Goal: Task Accomplishment & Management: Manage account settings

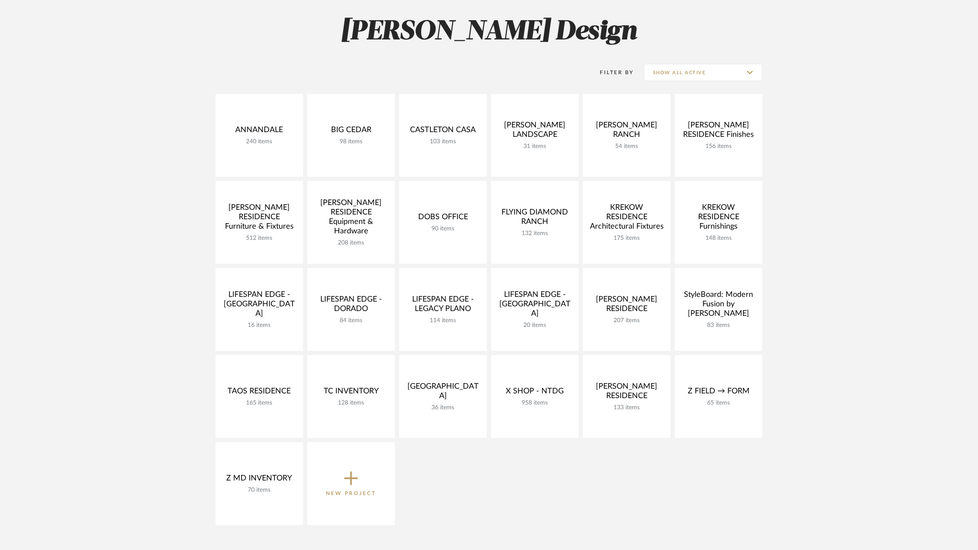
scroll to position [116, 0]
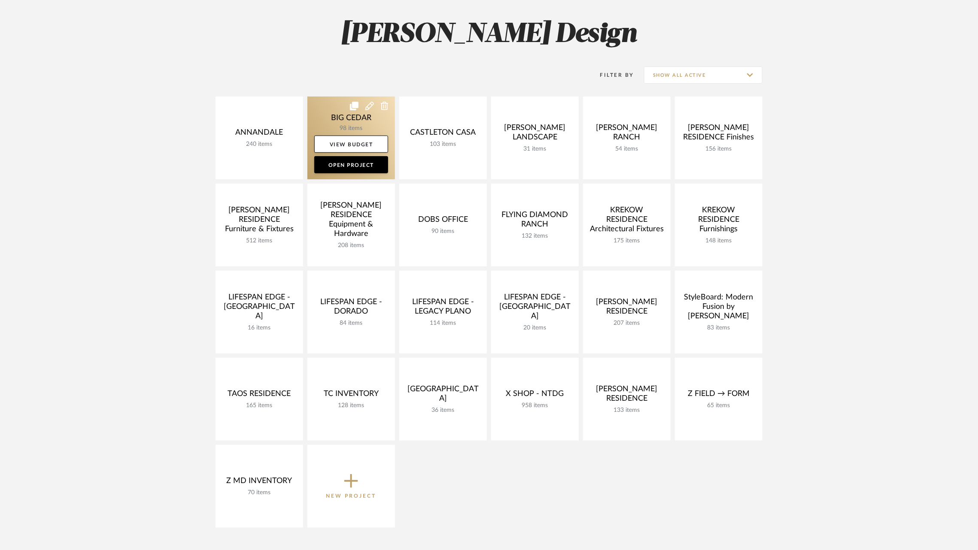
click at [345, 111] on link at bounding box center [351, 138] width 88 height 83
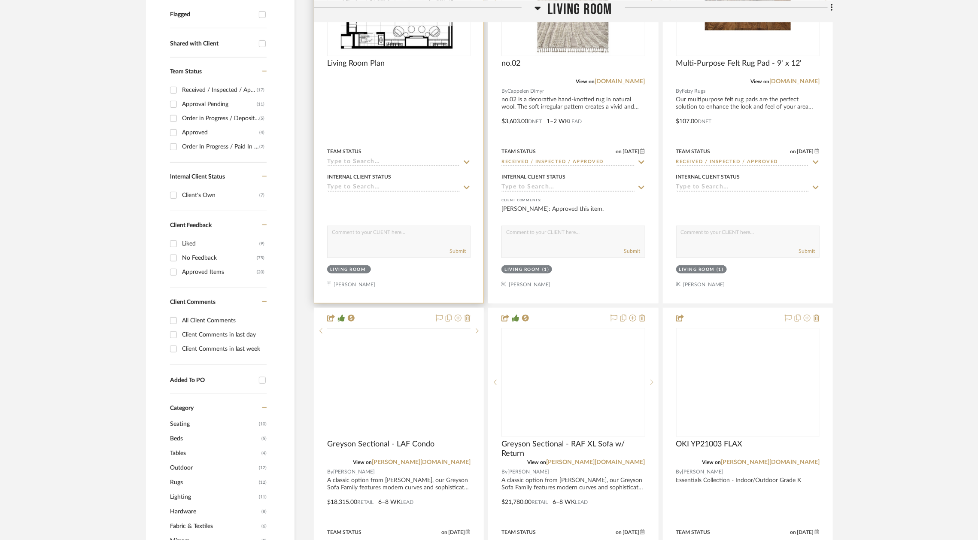
scroll to position [416, 0]
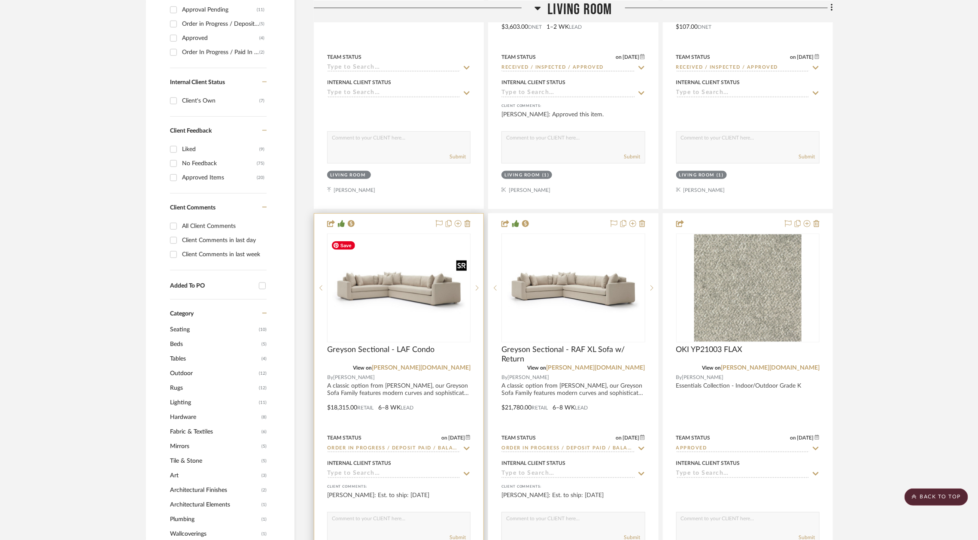
click at [371, 260] on img "0" at bounding box center [399, 287] width 142 height 97
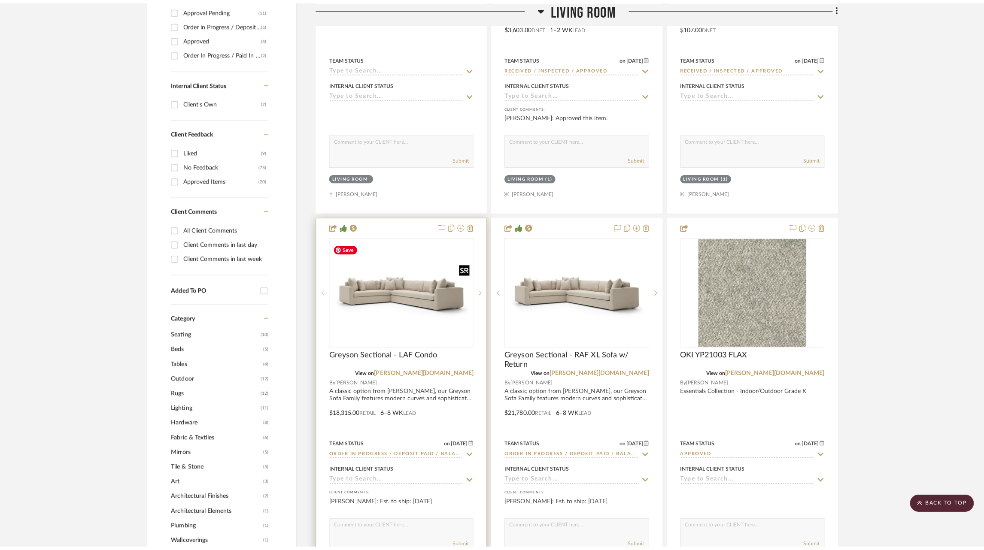
scroll to position [0, 0]
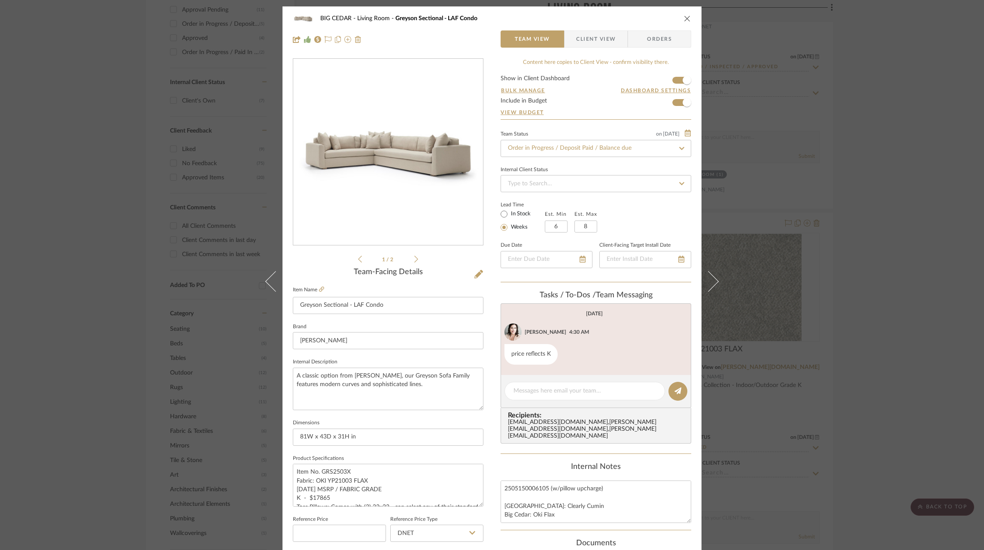
click at [679, 146] on icon at bounding box center [682, 149] width 8 height 6
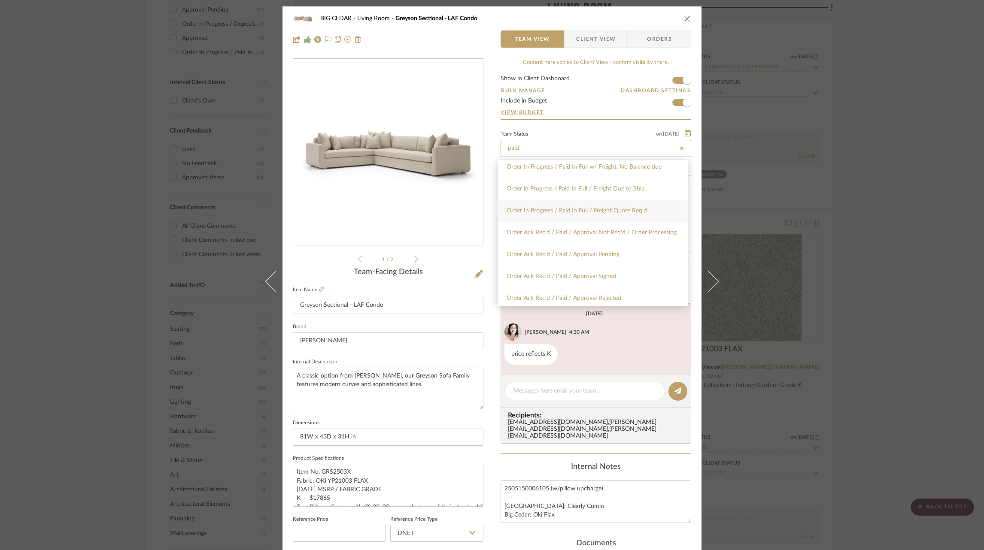
scroll to position [35, 0]
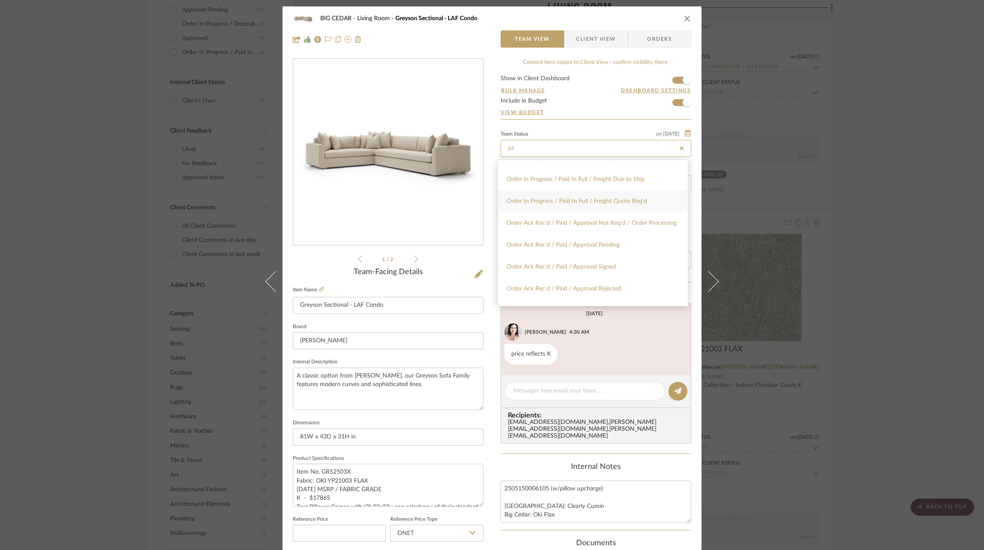
type input "p"
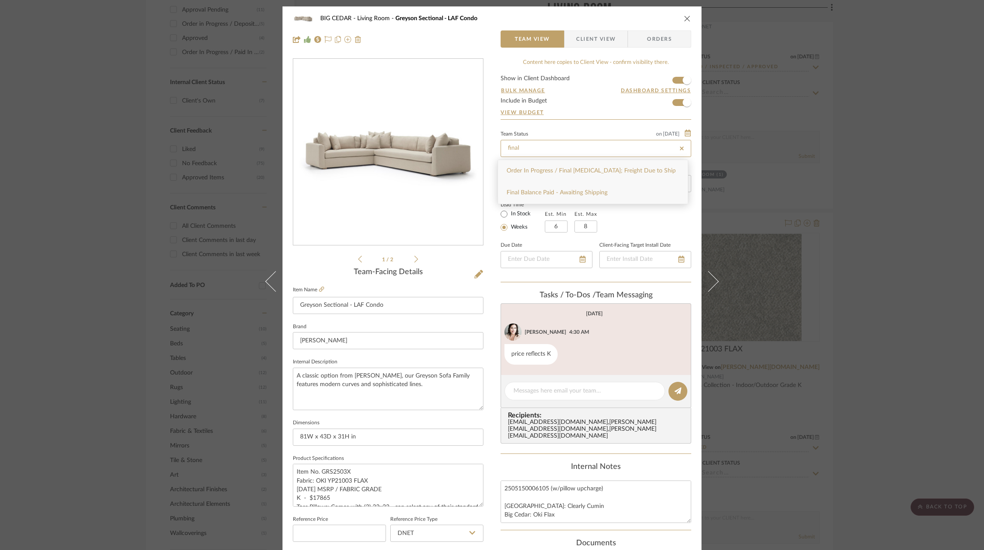
type input "final"
click at [571, 196] on span "Final Balance Paid - Awaiting Shipping" at bounding box center [557, 193] width 101 height 6
type input "[DATE]"
type input "Final Balance Paid - Awaiting Shipping"
type input "[DATE]"
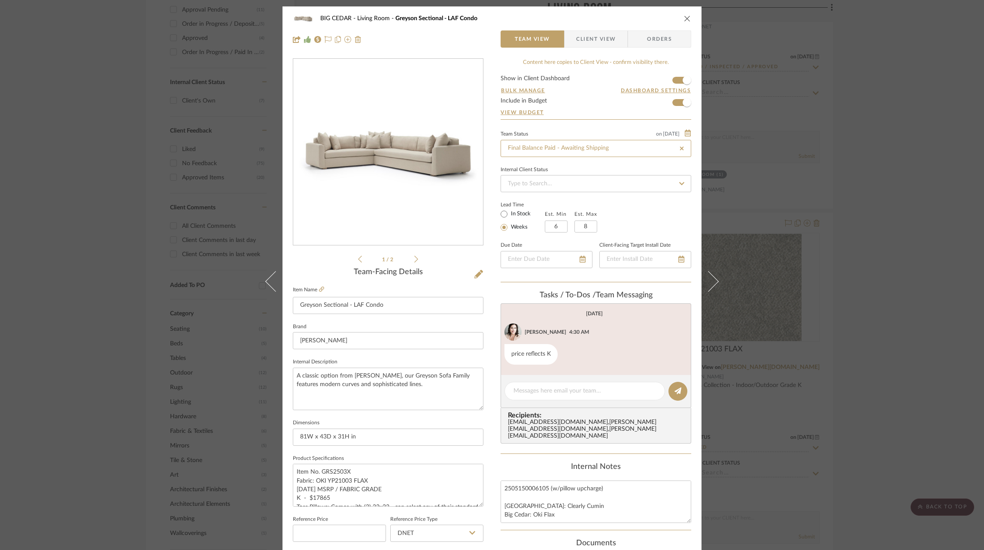
type input "Final Balance Paid - Awaiting Shipping"
click at [582, 40] on span "Client View" at bounding box center [596, 38] width 40 height 17
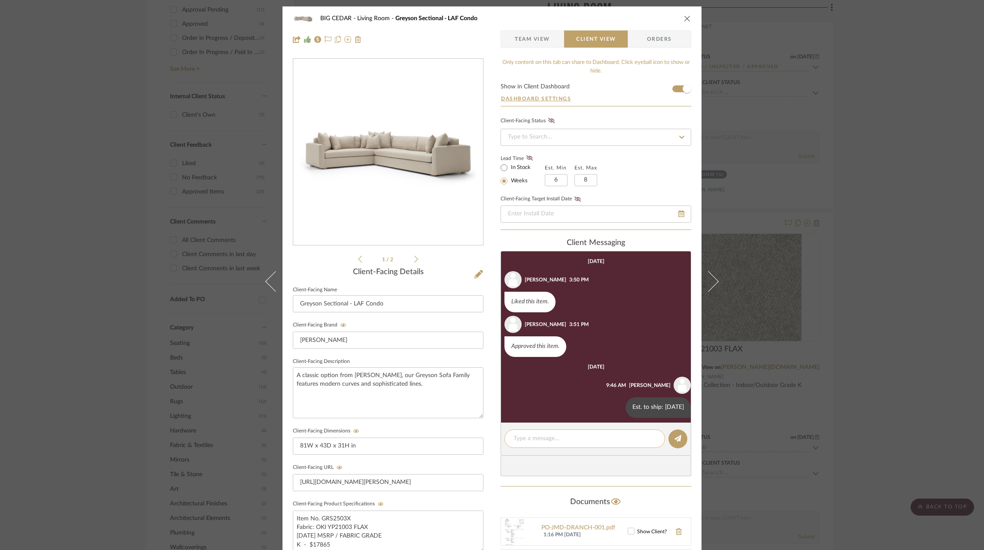
click at [556, 440] on textarea at bounding box center [585, 439] width 143 height 9
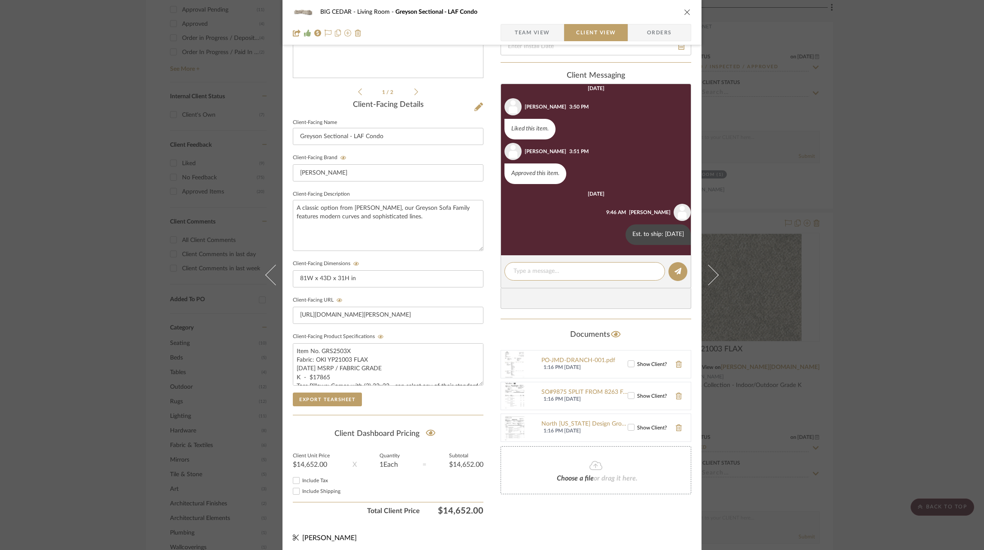
scroll to position [30, 0]
click at [584, 425] on div "SO18441 N.[US_STATE] Design Group - UPH - Big Cedar REV1-1 - signed.pdf" at bounding box center [584, 426] width 86 height 7
click at [547, 271] on textarea at bounding box center [585, 271] width 143 height 9
type textarea "R"
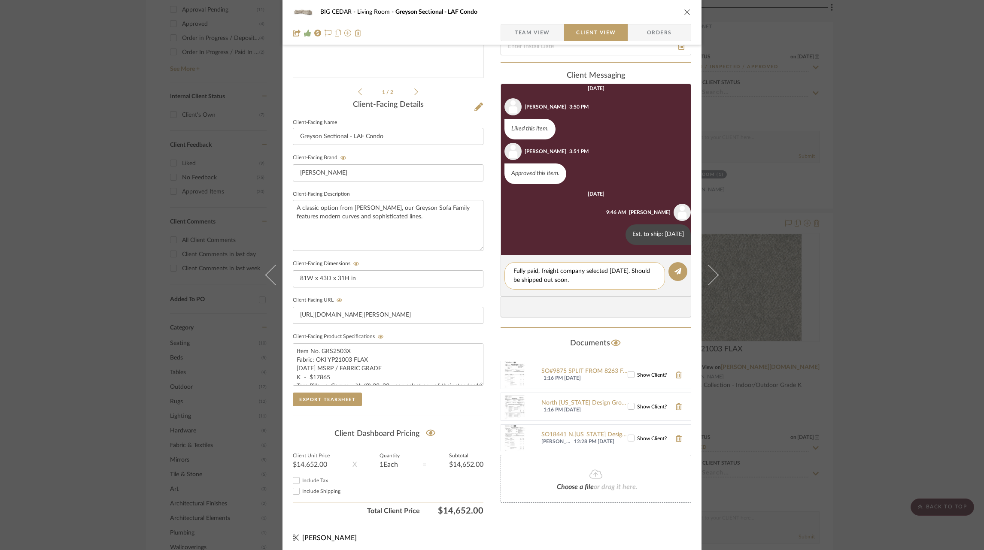
drag, startPoint x: 565, startPoint y: 283, endPoint x: 538, endPoint y: 272, distance: 28.5
click at [538, 272] on textarea "Fully paid, freight company selected [DATE]. Should be shipped out soon." at bounding box center [585, 276] width 143 height 18
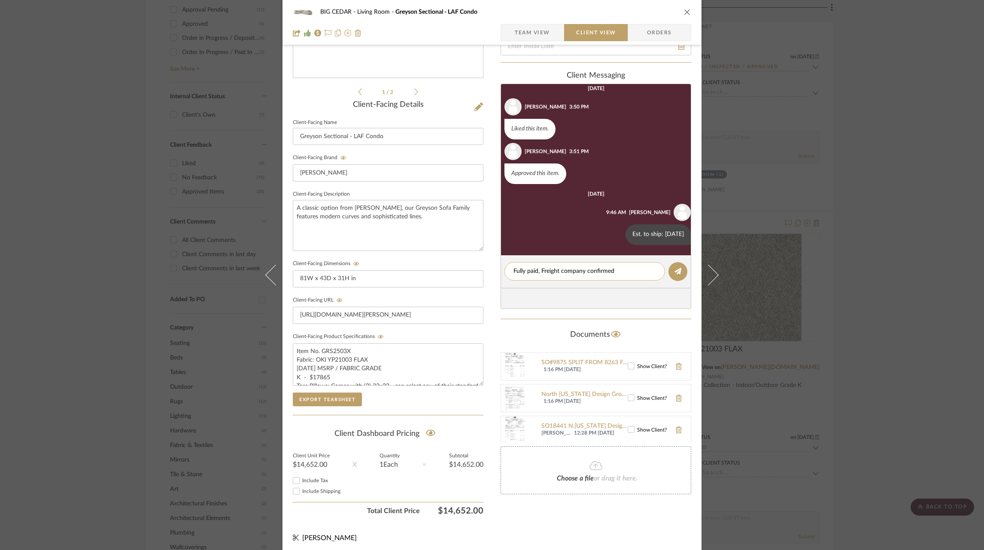
drag, startPoint x: 612, startPoint y: 273, endPoint x: 559, endPoint y: 275, distance: 53.7
click at [559, 275] on textarea "Fully paid, Freight company confirmed" at bounding box center [585, 271] width 143 height 9
click at [556, 271] on textarea "Fully paid, [PERSON_NAME] confirmed and will ship soon." at bounding box center [585, 271] width 143 height 9
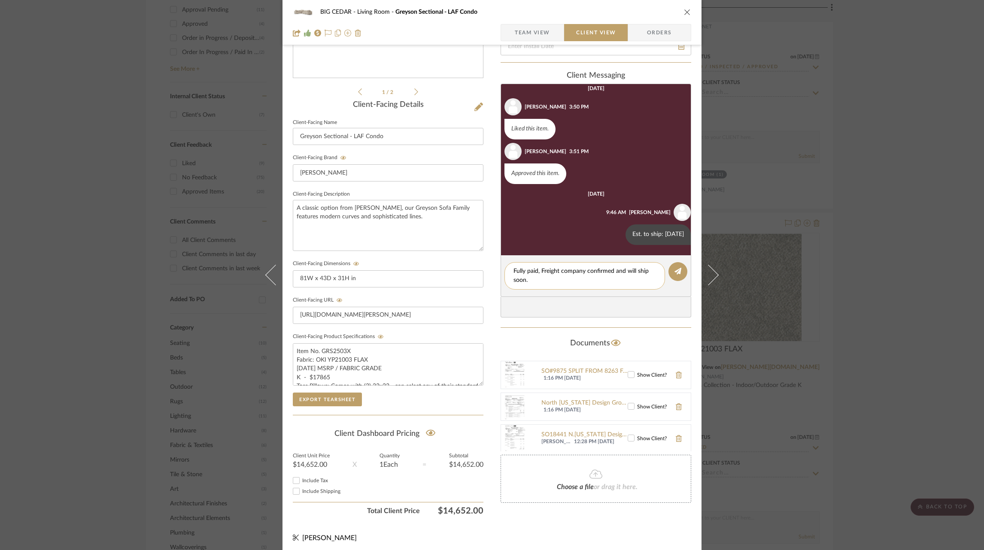
drag, startPoint x: 532, startPoint y: 281, endPoint x: 504, endPoint y: 271, distance: 29.2
click at [505, 271] on div "Fully paid, Freight company confirmed and will ship soon." at bounding box center [585, 275] width 161 height 27
type textarea "Fully paid, Freight company confirmed and will ship soon."
click at [675, 274] on icon at bounding box center [678, 271] width 7 height 7
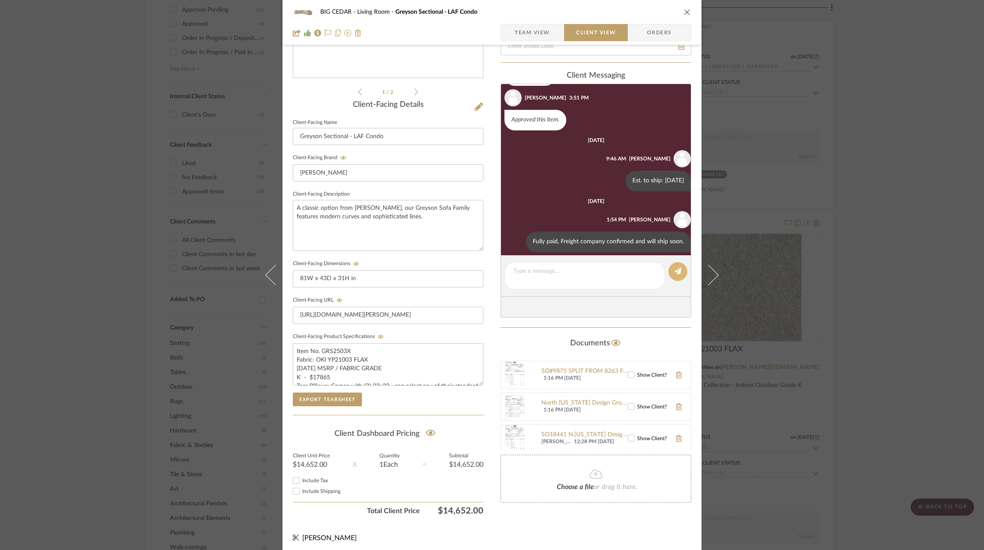
scroll to position [67, 0]
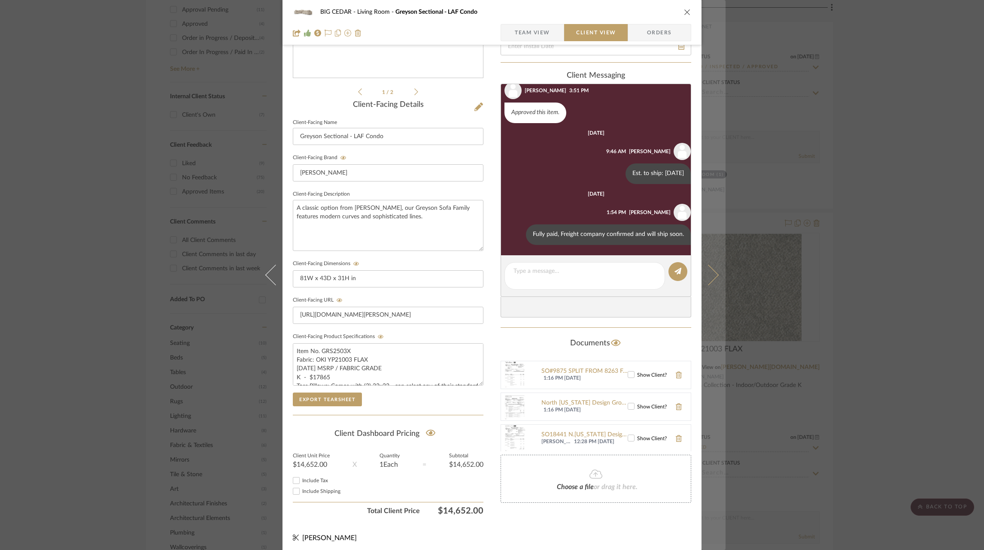
click at [714, 256] on button at bounding box center [714, 275] width 24 height 550
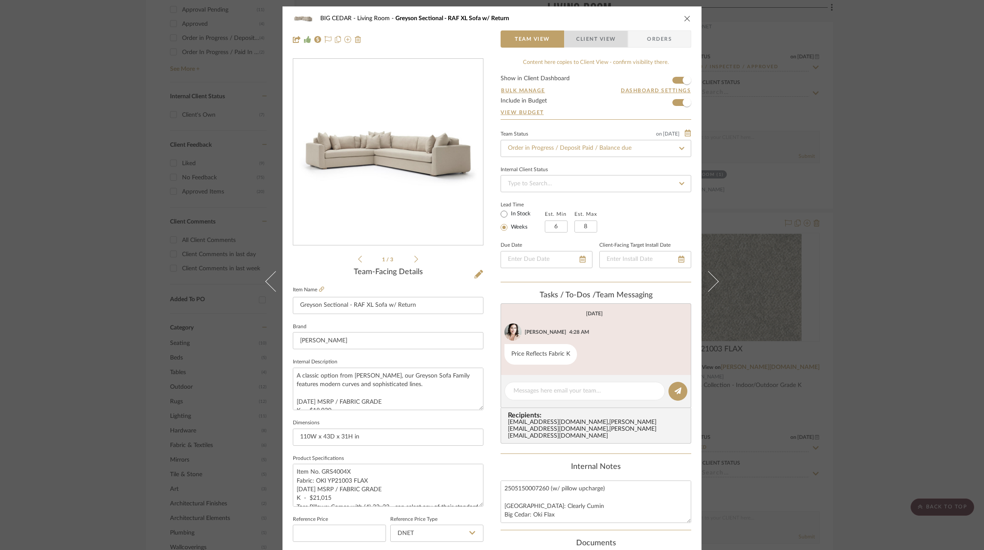
click at [591, 40] on span "Client View" at bounding box center [596, 38] width 40 height 17
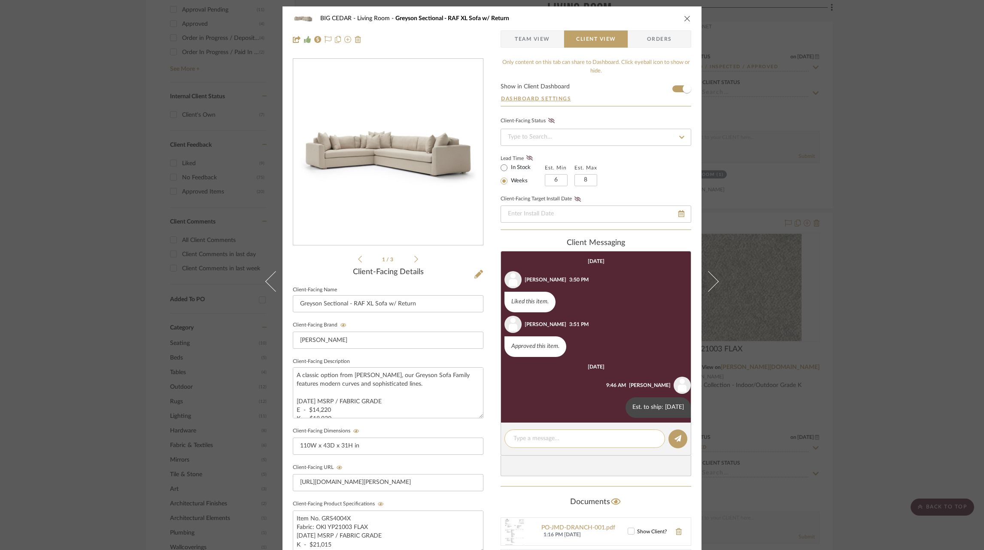
click at [560, 439] on textarea at bounding box center [585, 439] width 143 height 9
paste textarea "Fully paid, Freight company confirmed and will ship soon."
type textarea "Fully paid, Freight company confirmed and will ship soon."
click at [679, 438] on button at bounding box center [678, 439] width 19 height 19
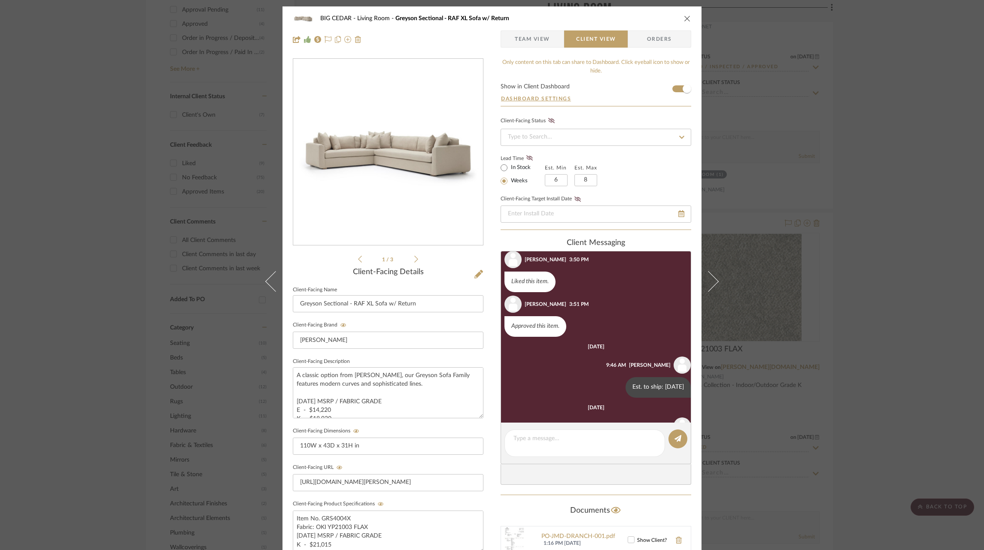
scroll to position [67, 0]
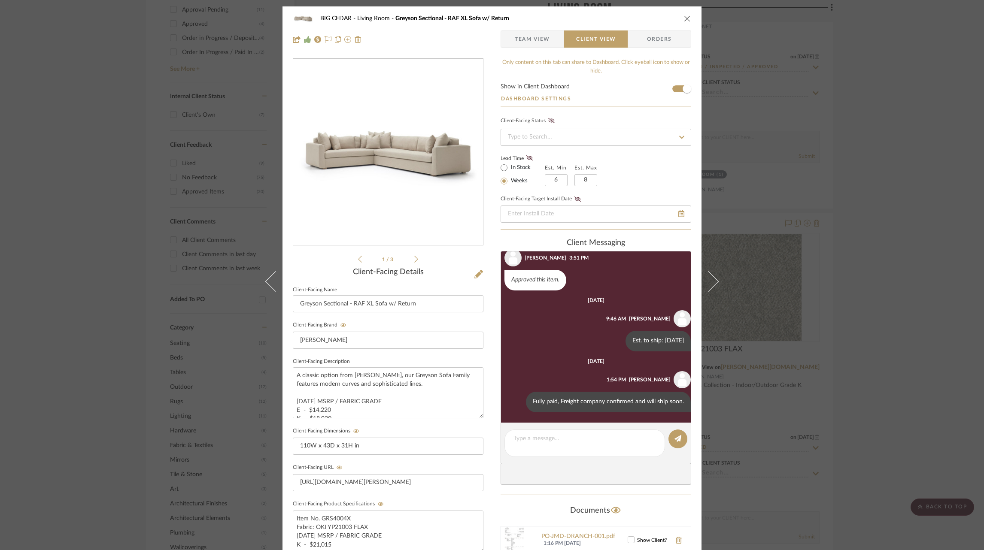
click at [528, 41] on span "Team View" at bounding box center [532, 38] width 35 height 17
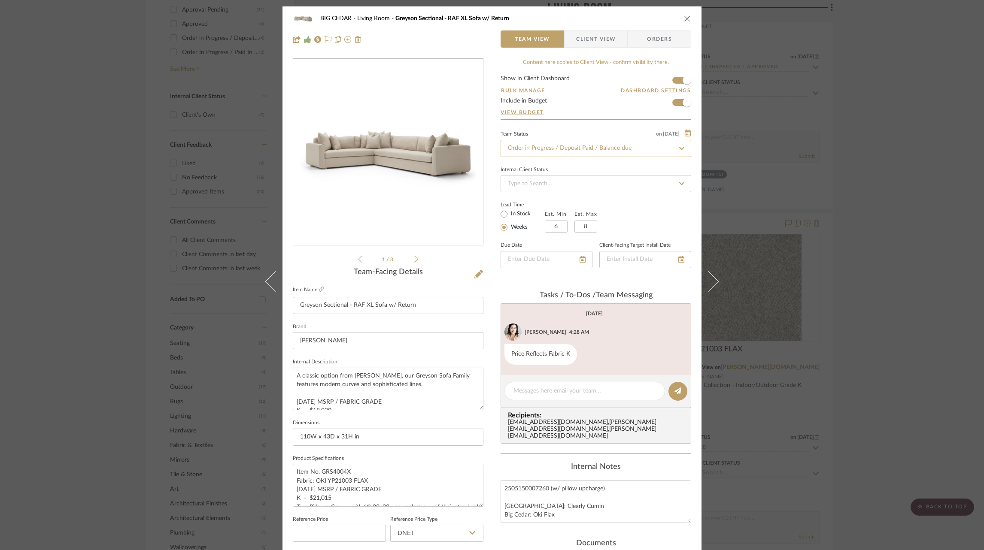
click at [563, 148] on input "Order in Progress / Deposit Paid / Balance due" at bounding box center [596, 148] width 191 height 17
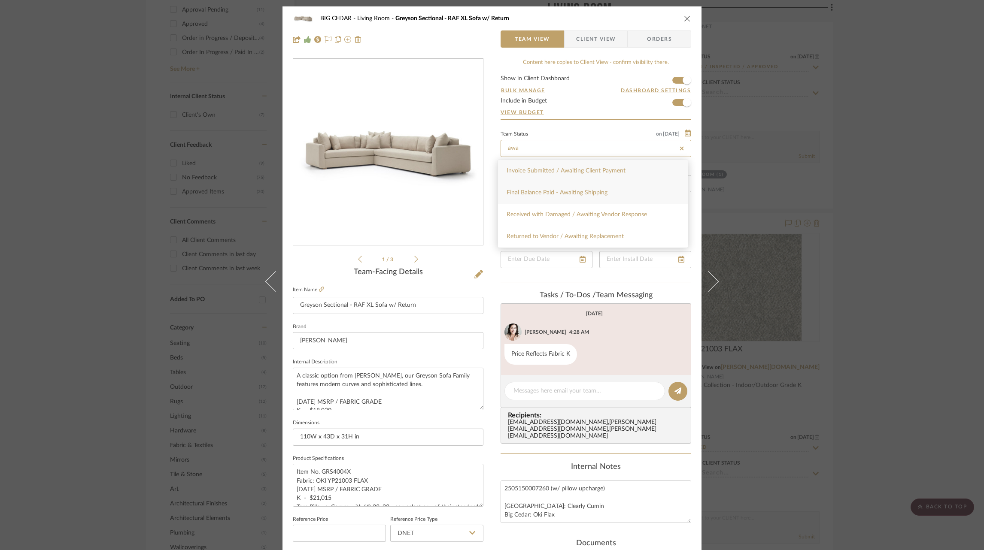
type input "awa"
click at [559, 188] on div "Final Balance Paid - Awaiting Shipping" at bounding box center [593, 193] width 190 height 22
type input "[DATE]"
type input "Final Balance Paid - Awaiting Shipping"
type input "[DATE]"
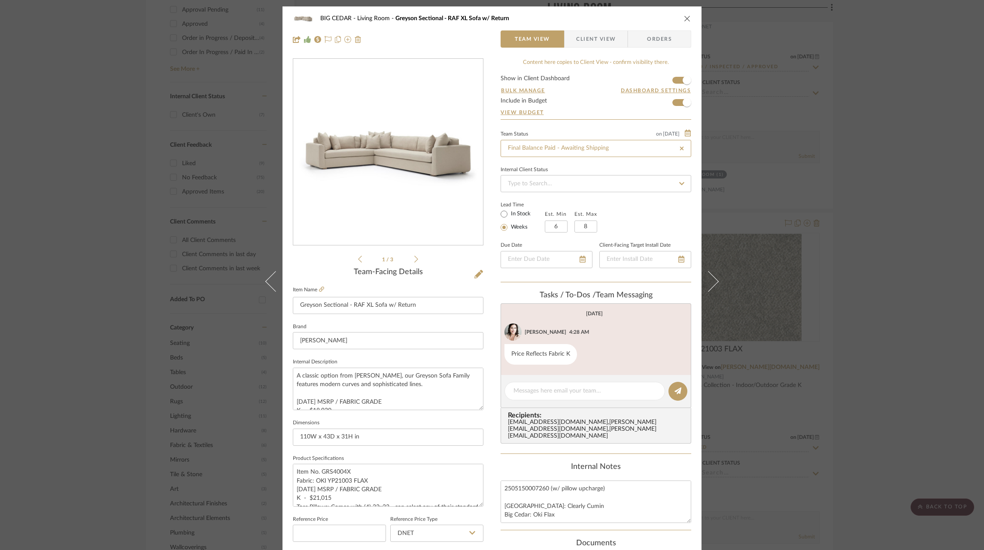
type input "Final Balance Paid - Awaiting Shipping"
click at [829, 219] on div "BIG CEDAR Living Room Greyson Sectional - RAF XL Sofa w/ Return Team View Clien…" at bounding box center [492, 275] width 984 height 550
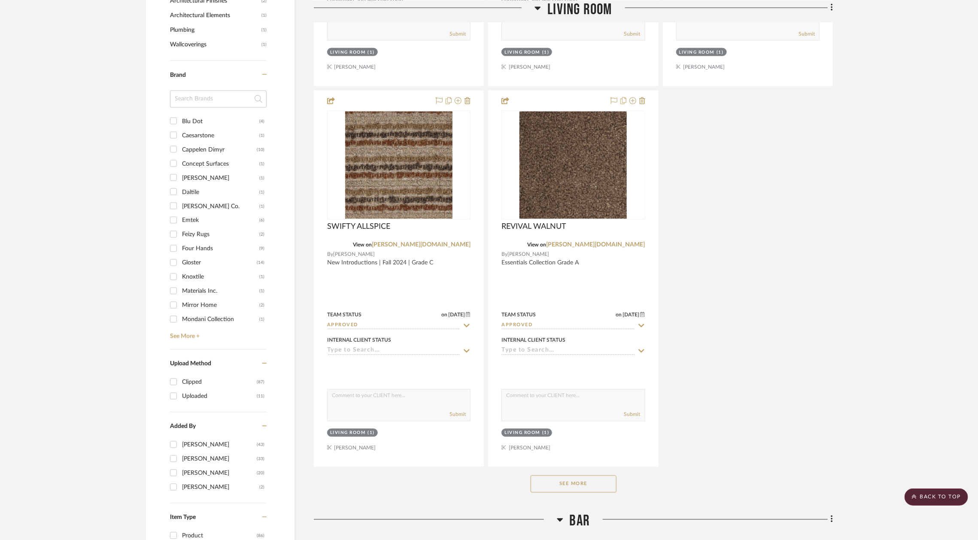
scroll to position [1065, 0]
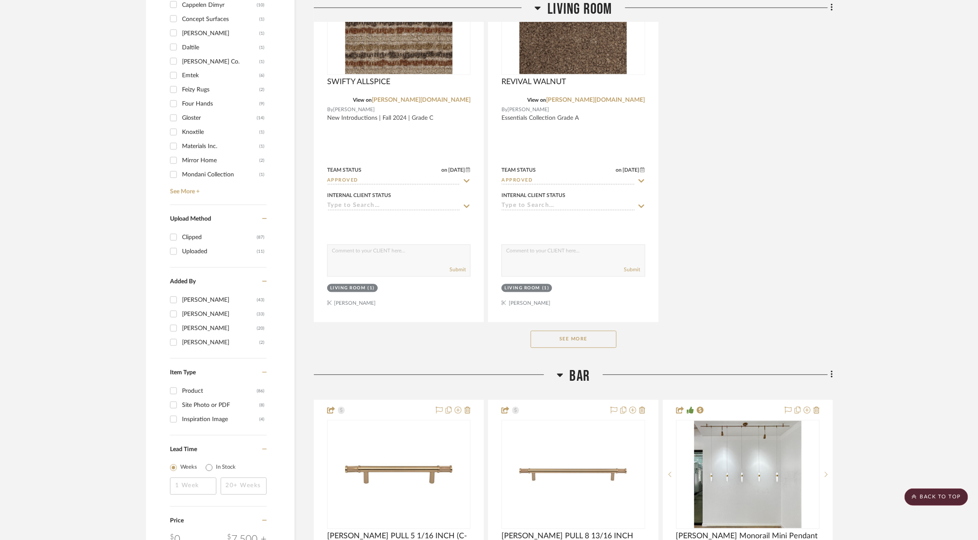
click at [580, 331] on button "See More" at bounding box center [574, 339] width 86 height 17
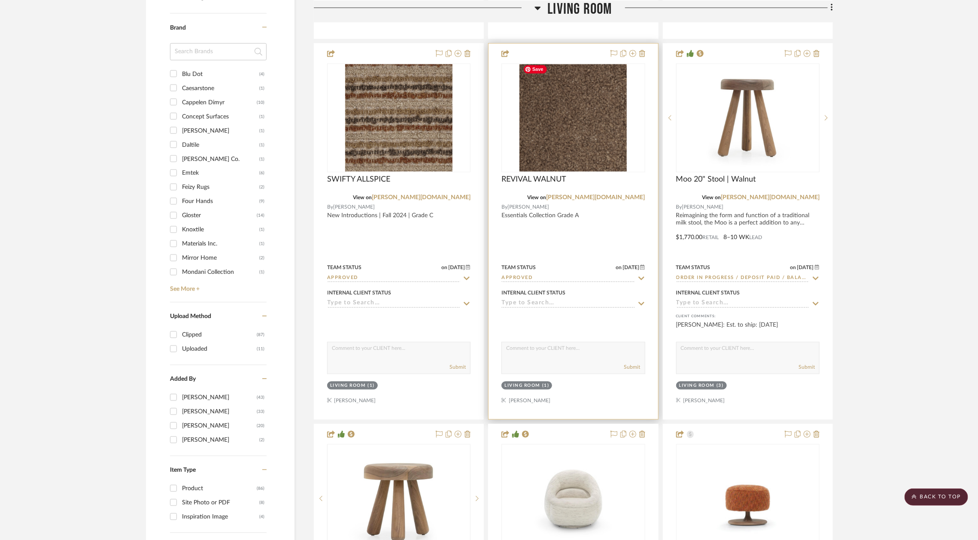
scroll to position [969, 0]
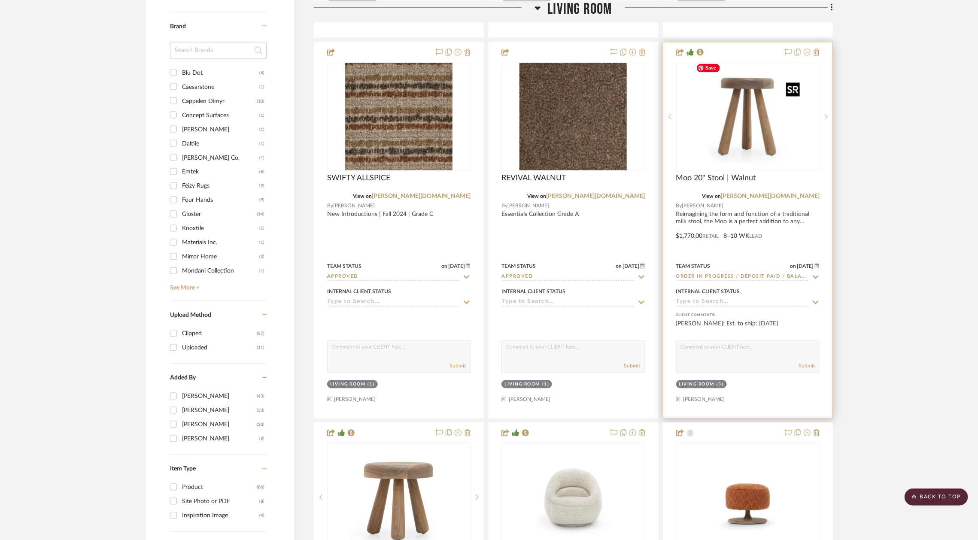
click at [0, 0] on img at bounding box center [0, 0] width 0 height 0
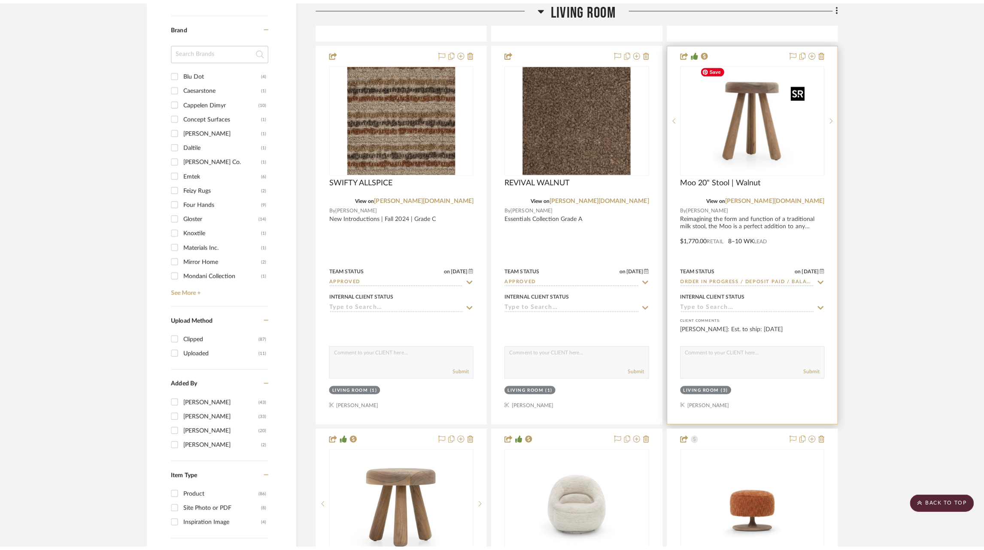
scroll to position [0, 0]
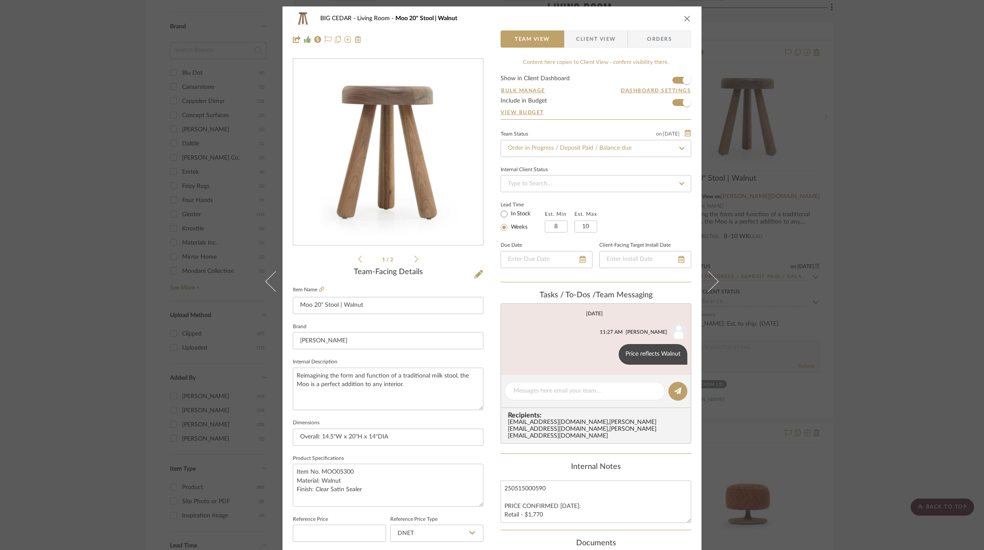
click at [629, 158] on div "Team Status on [DATE] [DATE] Order in Progress / Deposit Paid / Balance due Int…" at bounding box center [596, 205] width 191 height 154
click at [632, 148] on input "Order in Progress / Deposit Paid / Balance due" at bounding box center [596, 148] width 191 height 17
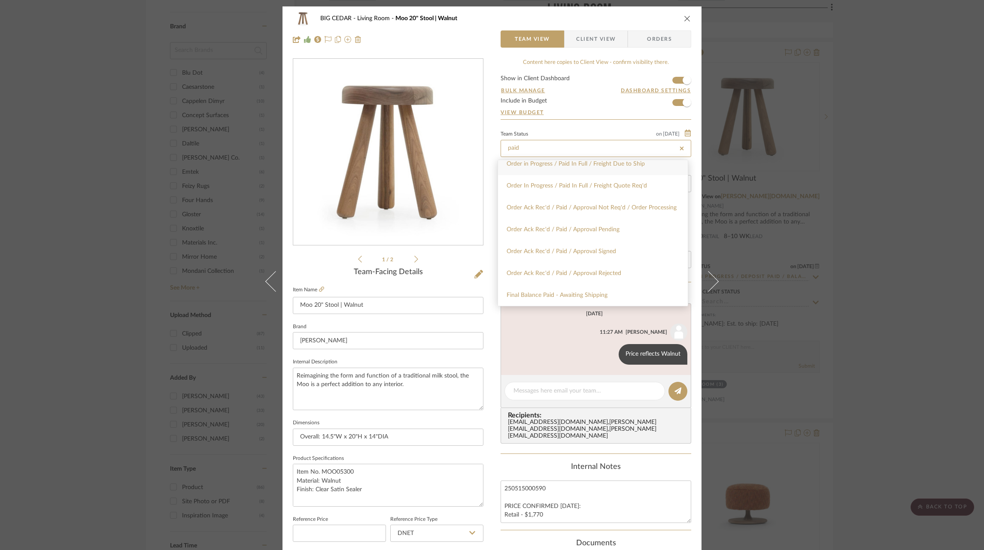
scroll to position [50, 0]
type input "paid"
click at [587, 286] on div "Final Balance Paid - Awaiting Shipping" at bounding box center [593, 296] width 190 height 22
type input "[DATE]"
type input "Final Balance Paid - Awaiting Shipping"
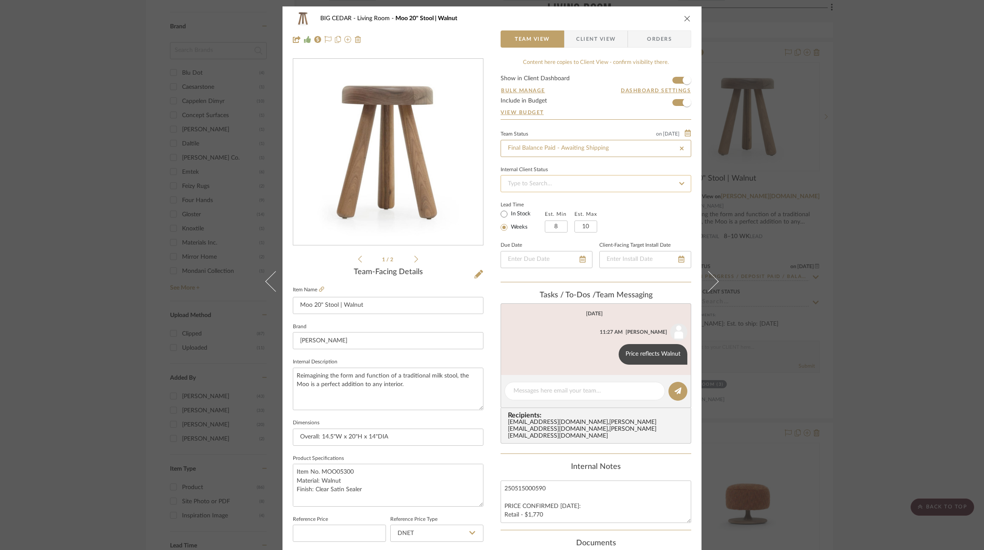
type input "[DATE]"
type input "Final Balance Paid - Awaiting Shipping"
click at [587, 50] on div "BIG CEDAR Living Room Moo 20" Stool | Walnut Team View Client View Orders" at bounding box center [492, 28] width 419 height 45
click at [587, 38] on span "Client View" at bounding box center [596, 38] width 40 height 17
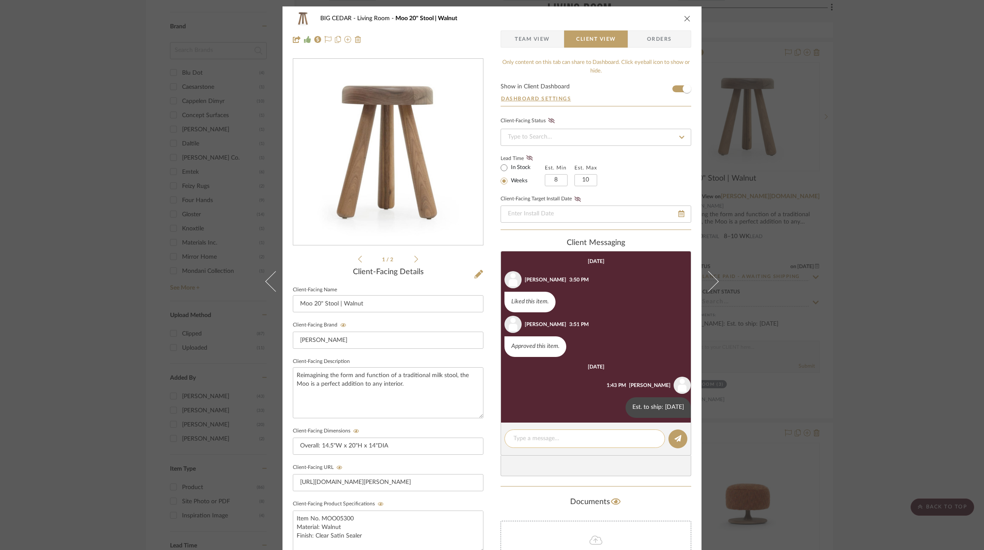
click at [573, 437] on textarea at bounding box center [585, 439] width 143 height 9
paste textarea "Fully paid, Freight company confirmed and will ship soon."
type textarea "Fully paid, Freight company confirmed and will ship soon."
click at [675, 438] on icon at bounding box center [678, 438] width 7 height 7
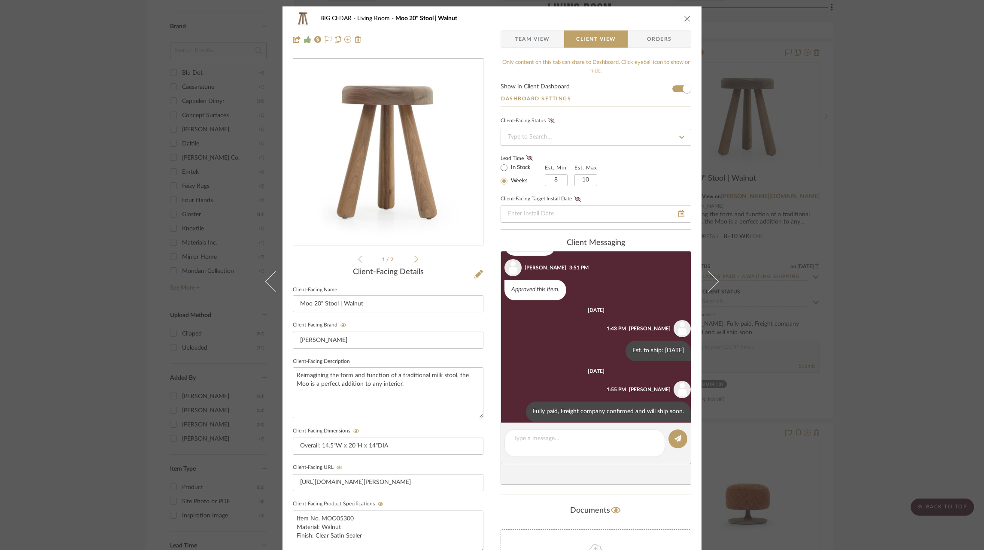
scroll to position [67, 0]
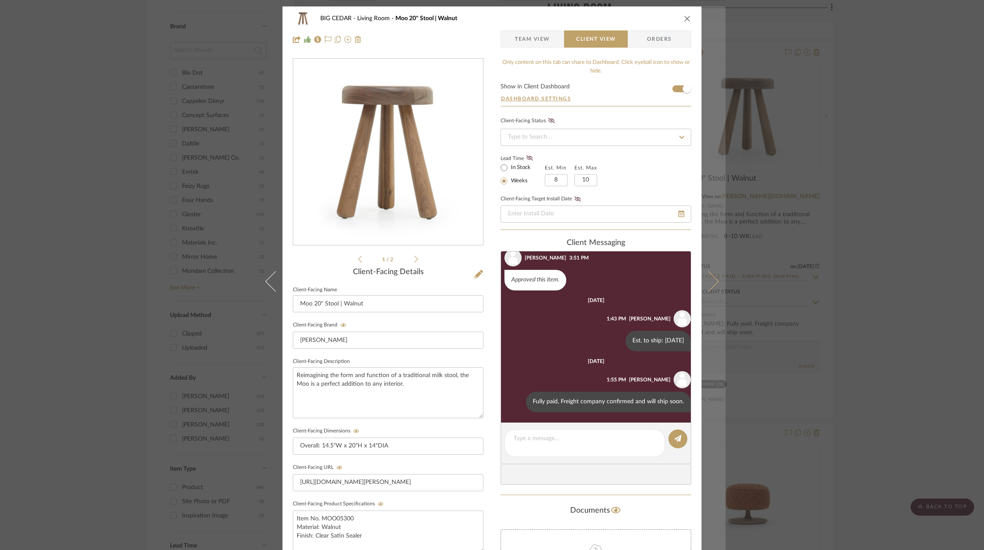
click at [718, 286] on button at bounding box center [714, 281] width 24 height 550
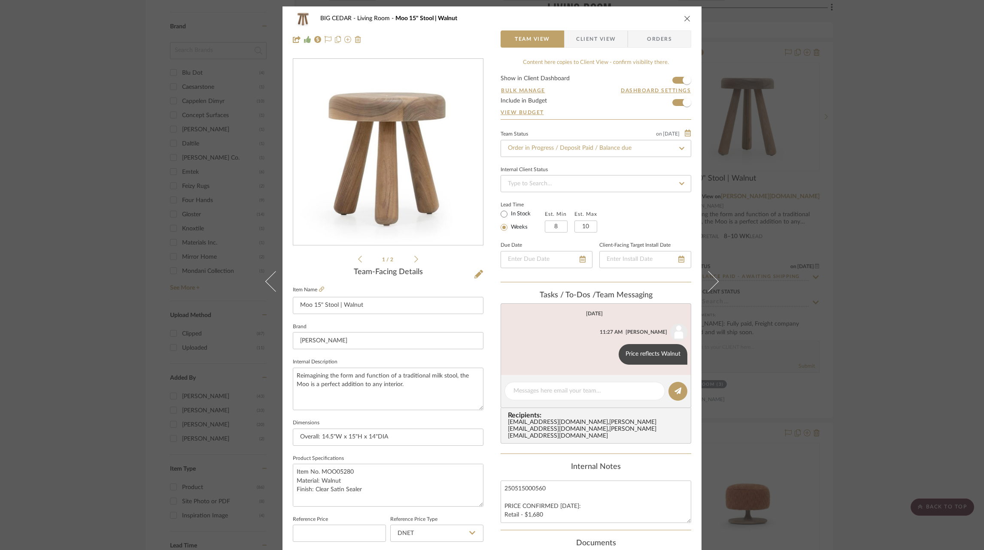
click at [681, 147] on icon at bounding box center [681, 148] width 5 height 3
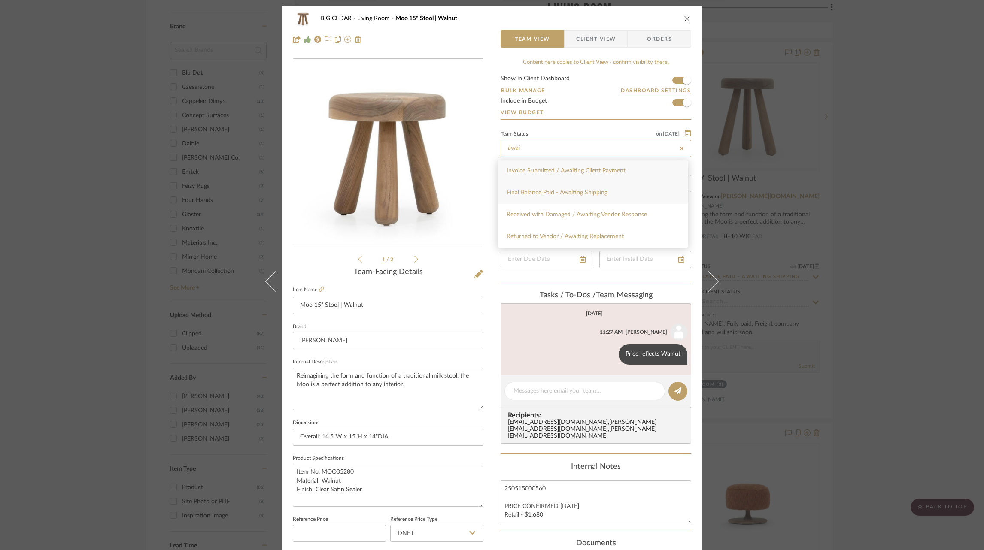
type input "awai"
click at [622, 194] on div "Final Balance Paid - Awaiting Shipping" at bounding box center [593, 193] width 190 height 22
type input "[DATE]"
type input "Final Balance Paid - Awaiting Shipping"
type input "[DATE]"
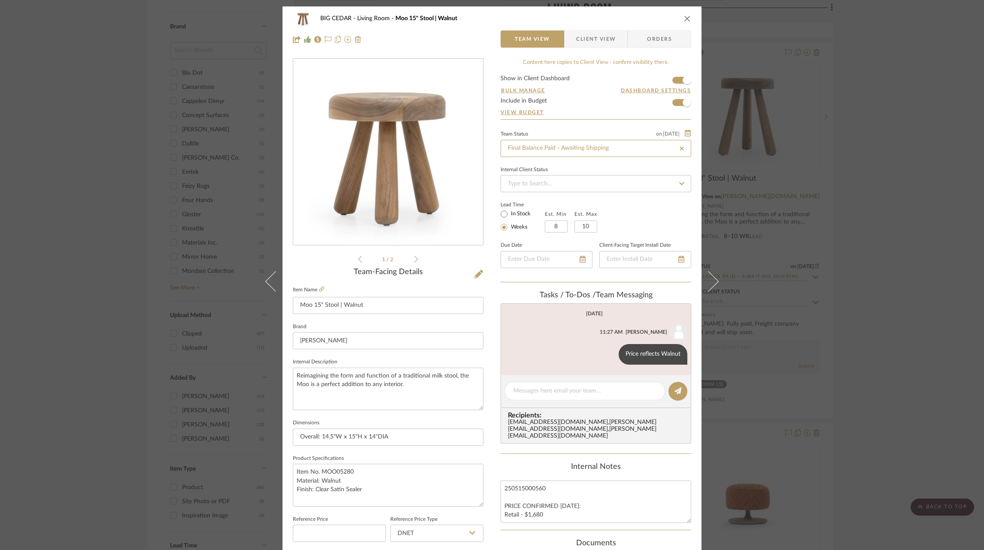
type input "Final Balance Paid - Awaiting Shipping"
click at [587, 39] on span "Client View" at bounding box center [596, 38] width 40 height 17
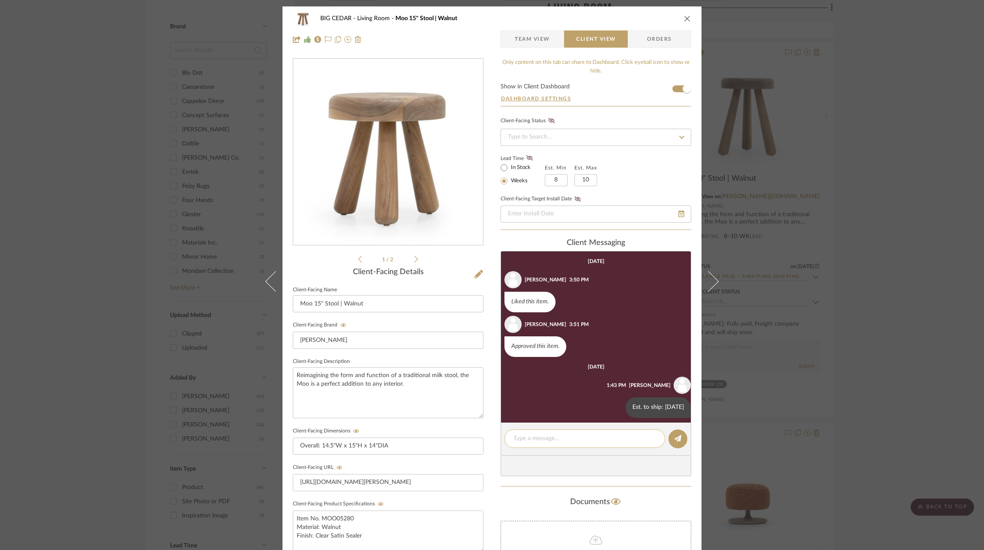
click at [586, 436] on textarea at bounding box center [585, 439] width 143 height 9
paste textarea "Fully paid, Freight company confirmed and will ship soon."
type textarea "Fully paid, Freight company confirmed and will ship soon."
click at [675, 435] on icon at bounding box center [678, 438] width 7 height 7
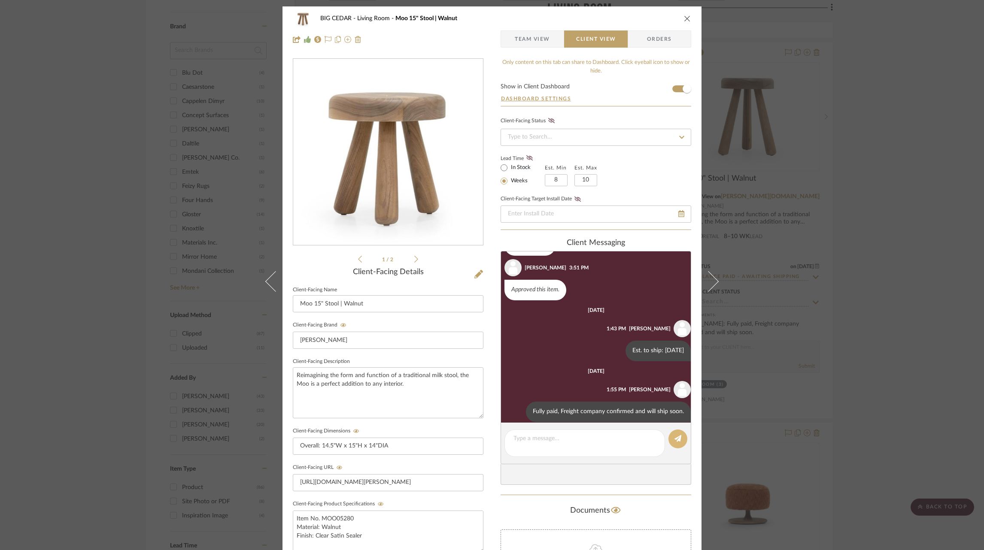
scroll to position [67, 0]
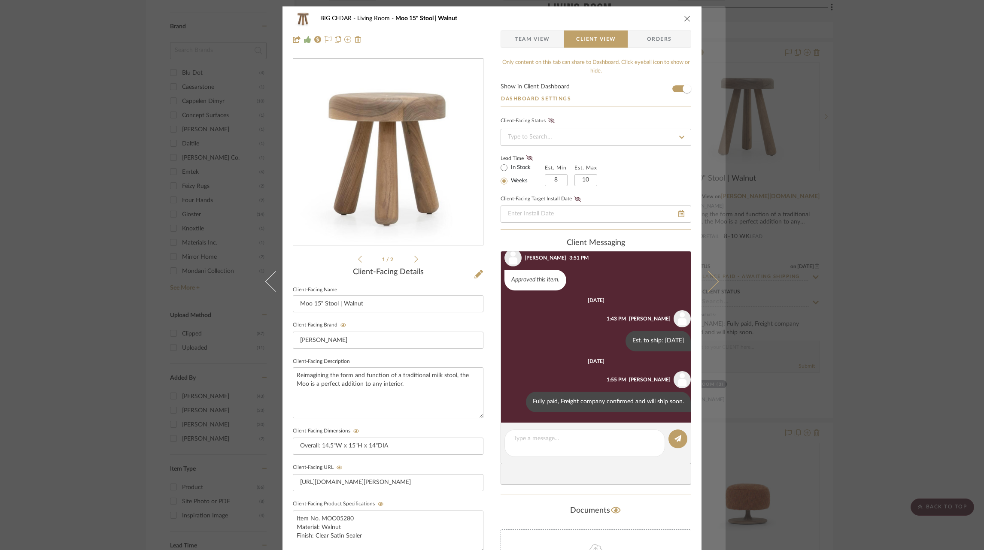
click at [713, 278] on button at bounding box center [714, 281] width 24 height 550
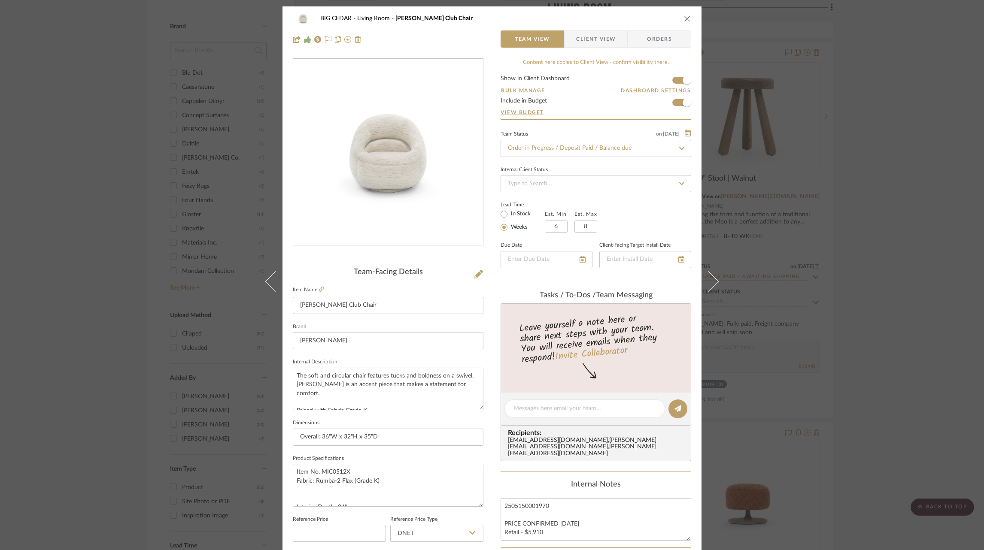
click at [679, 148] on icon at bounding box center [681, 148] width 5 height 3
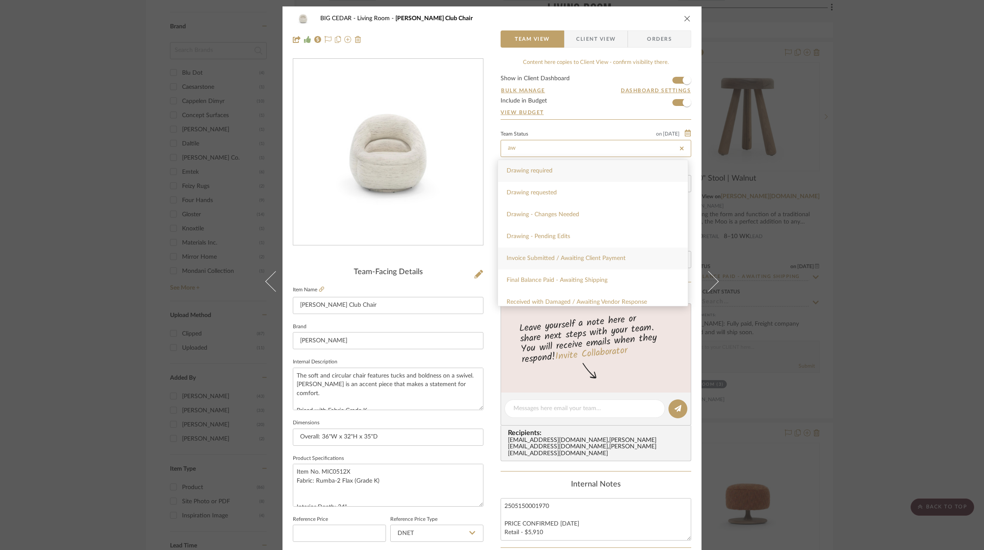
scroll to position [29, 0]
type input "aw"
click at [599, 257] on div "Final Balance Paid - Awaiting Shipping" at bounding box center [593, 252] width 190 height 22
type input "[DATE]"
type input "Final Balance Paid - Awaiting Shipping"
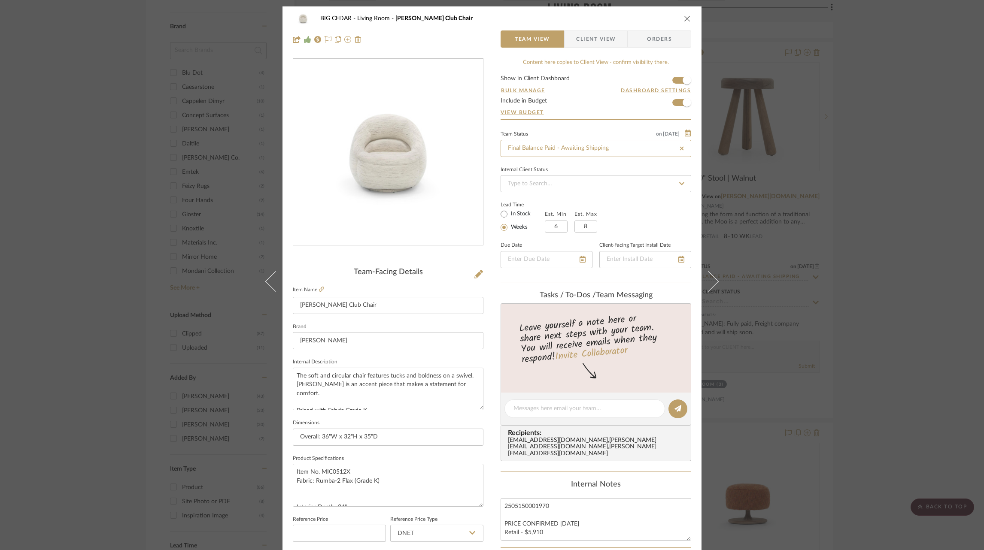
type input "[DATE]"
type input "Final Balance Paid - Awaiting Shipping"
click at [588, 46] on span "Client View" at bounding box center [596, 38] width 40 height 17
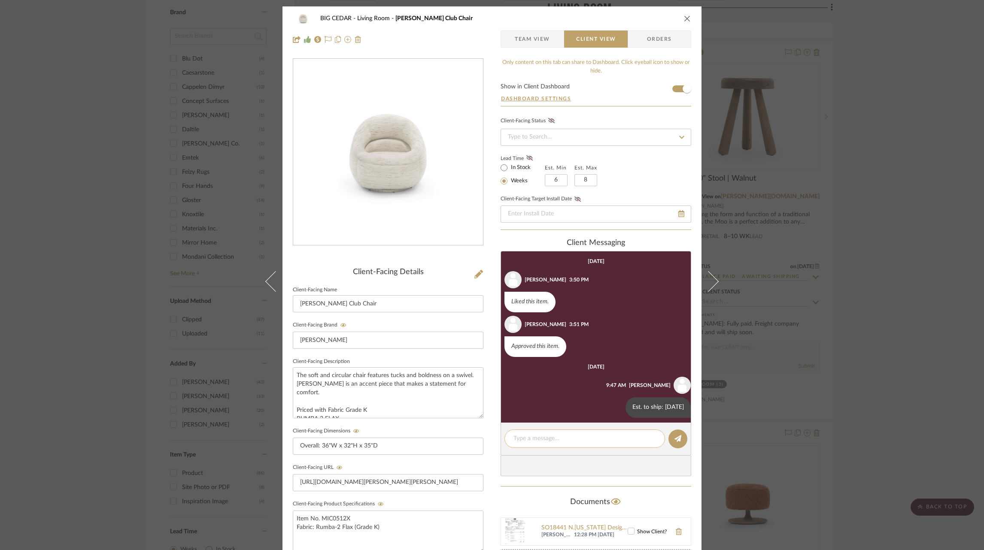
click at [563, 435] on textarea at bounding box center [585, 439] width 143 height 9
paste textarea "Fully paid, Freight company confirmed and will ship soon."
type textarea "Fully paid, Freight company confirmed and will ship soon."
click at [677, 435] on icon at bounding box center [678, 438] width 7 height 7
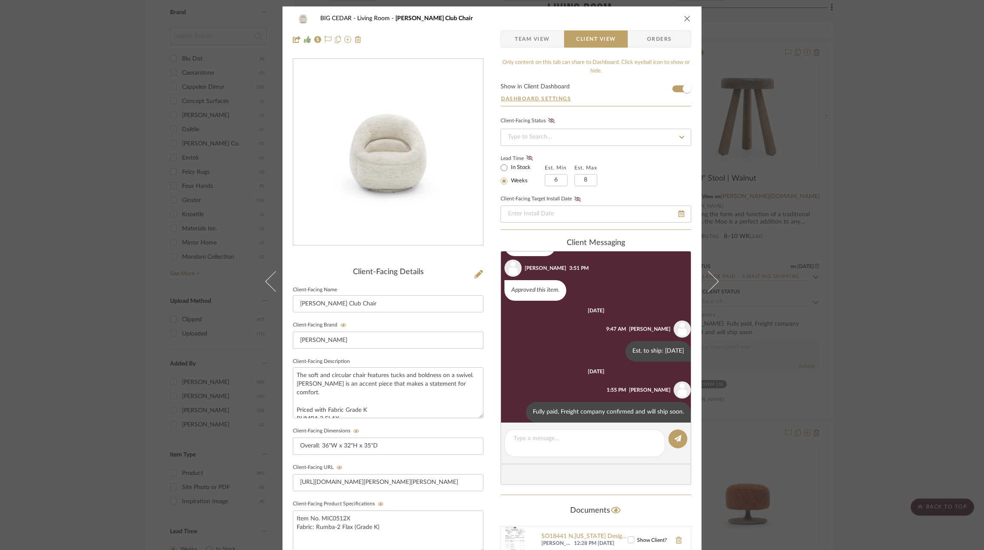
scroll to position [67, 0]
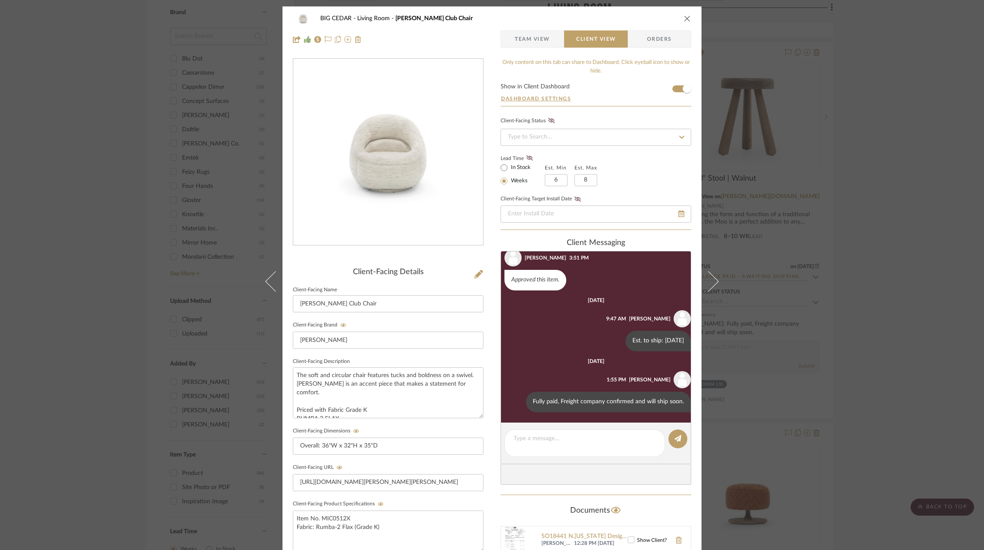
click at [846, 265] on div "BIG CEDAR Living Room Micah Swivel Club Chair Team View Client View Orders Clie…" at bounding box center [492, 275] width 984 height 550
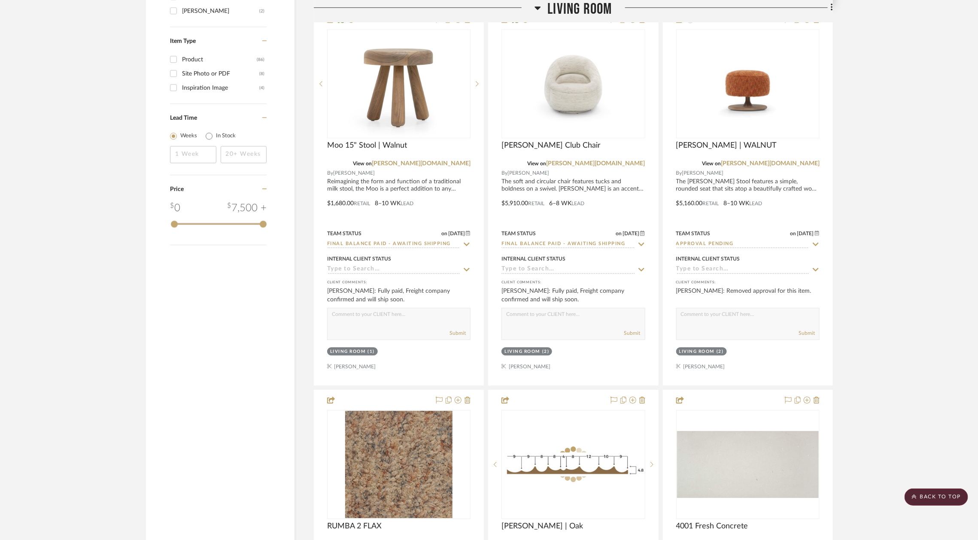
scroll to position [1384, 0]
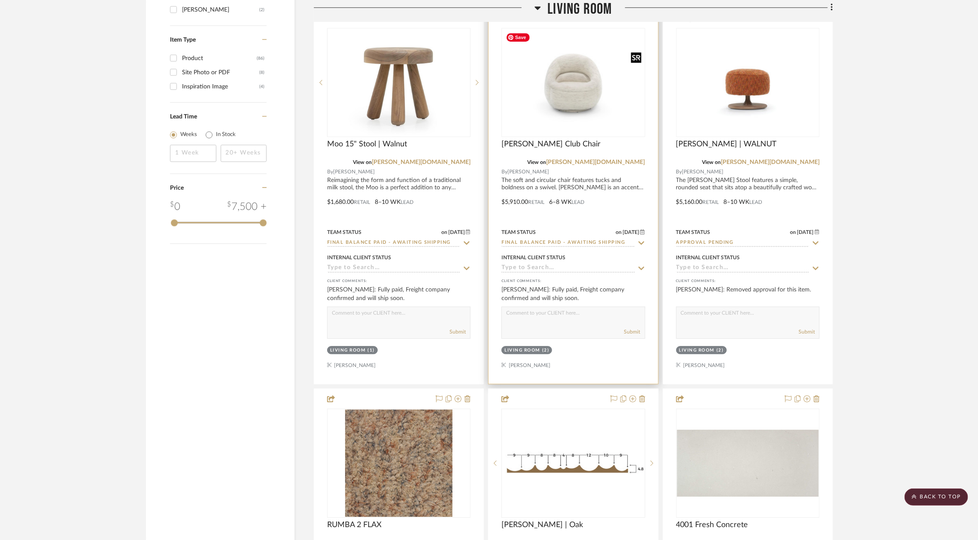
click at [0, 0] on img at bounding box center [0, 0] width 0 height 0
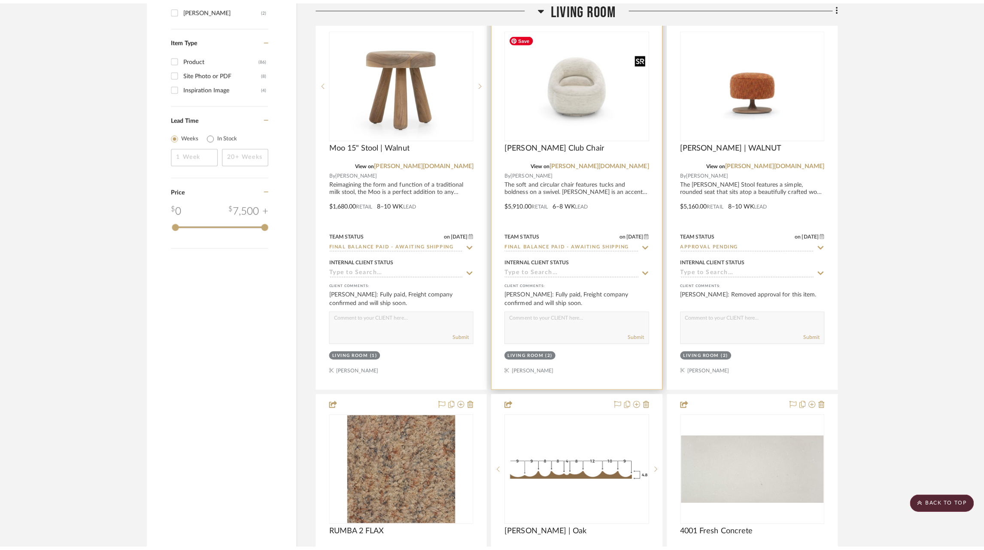
scroll to position [0, 0]
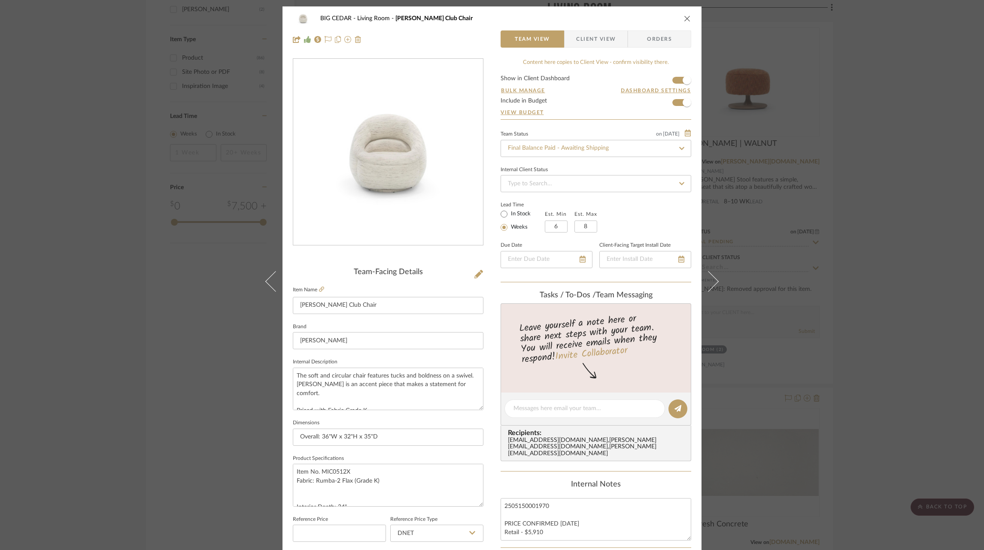
click at [600, 37] on span "Client View" at bounding box center [596, 38] width 40 height 17
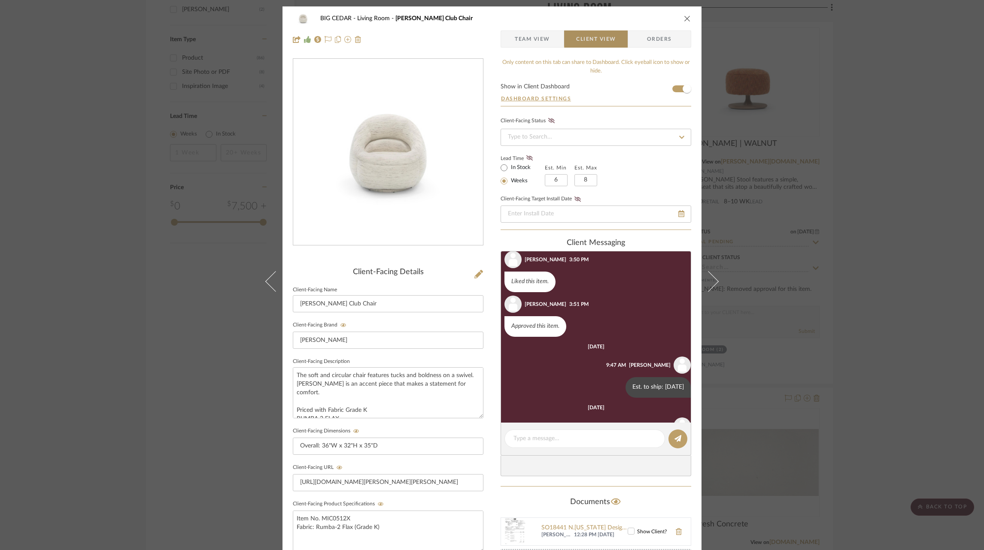
scroll to position [67, 0]
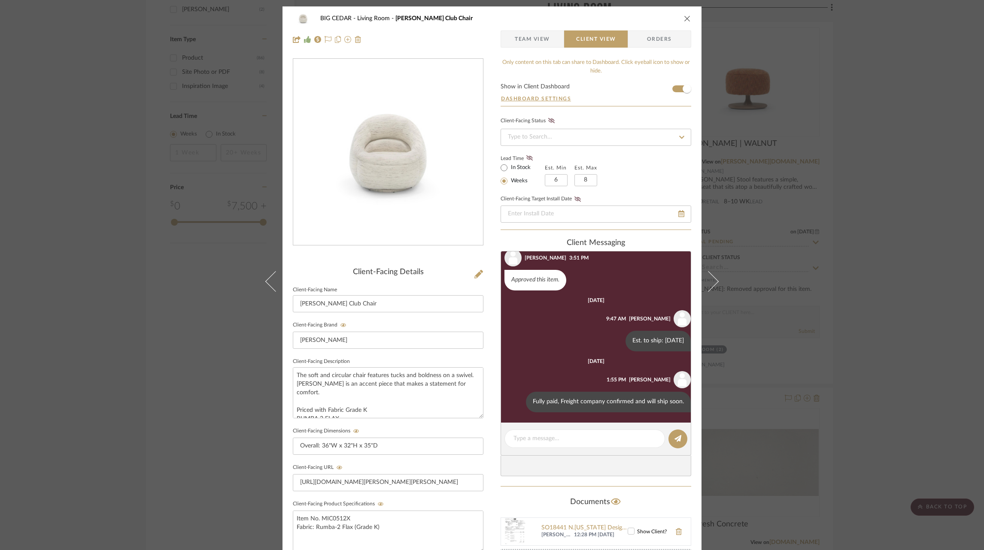
click at [800, 301] on div "BIG CEDAR Living Room Micah Swivel Club Chair Team View Client View Orders Clie…" at bounding box center [492, 275] width 984 height 550
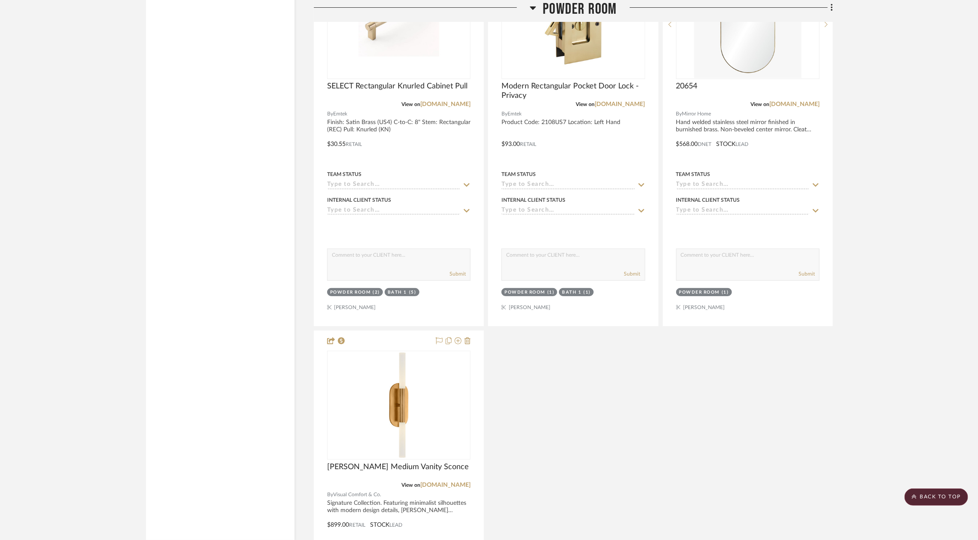
scroll to position [3875, 0]
